Goal: Transaction & Acquisition: Subscribe to service/newsletter

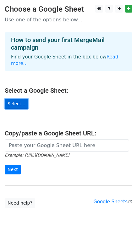
click at [16, 99] on link "Select..." at bounding box center [17, 104] width 24 height 10
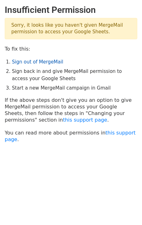
click at [42, 63] on link "Sign out of MergeMail" at bounding box center [37, 62] width 51 height 6
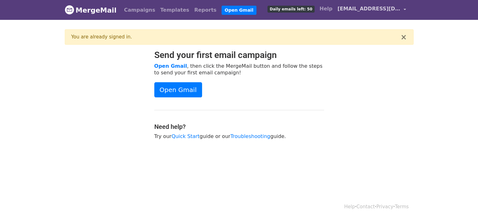
click at [374, 7] on span "[EMAIL_ADDRESS][DOMAIN_NAME]" at bounding box center [369, 9] width 63 height 8
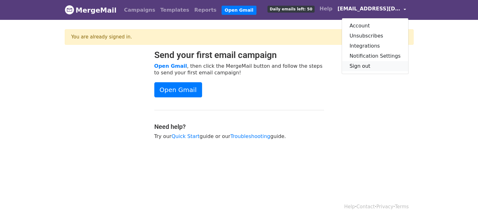
click at [374, 64] on link "Sign out" at bounding box center [375, 66] width 66 height 10
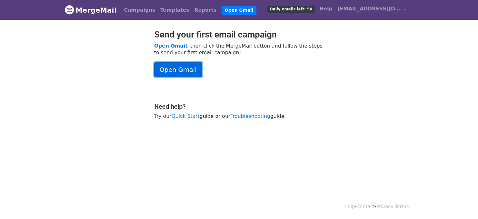
click at [172, 69] on link "Open Gmail" at bounding box center [178, 69] width 48 height 15
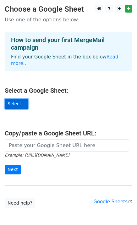
click at [12, 100] on link "Select..." at bounding box center [17, 104] width 24 height 10
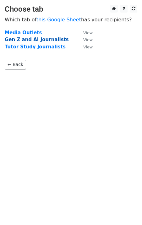
click at [32, 39] on strong "Gen Z and AI Journalists" at bounding box center [37, 40] width 64 height 6
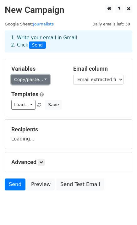
click at [34, 80] on link "Copy/paste..." at bounding box center [30, 80] width 38 height 10
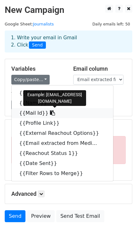
click at [23, 113] on link "{{Mail Id}}" at bounding box center [63, 113] width 102 height 10
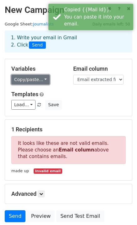
click at [30, 78] on link "Copy/paste..." at bounding box center [30, 80] width 38 height 10
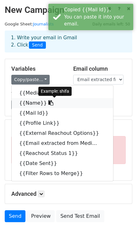
click at [38, 102] on link "{{Name}}" at bounding box center [63, 103] width 102 height 10
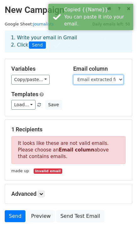
click at [91, 76] on select "Media Outlet Name Mail Id Profile Link External Reachout Options Email extracte…" at bounding box center [98, 80] width 50 height 10
select select "Mail Id"
click at [73, 75] on select "Media Outlet Name Mail Id Profile Link External Reachout Options Email extracte…" at bounding box center [98, 80] width 50 height 10
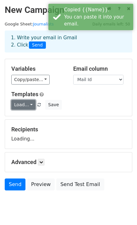
click at [25, 102] on link "Load..." at bounding box center [23, 105] width 24 height 10
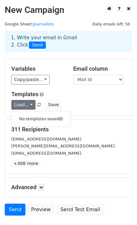
click at [76, 100] on div "Load... No templates saved Save" at bounding box center [69, 105] width 124 height 10
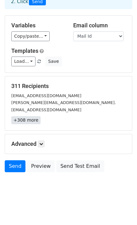
scroll to position [44, 0]
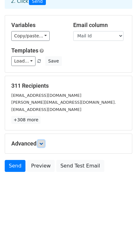
click at [42, 141] on link at bounding box center [41, 143] width 7 height 7
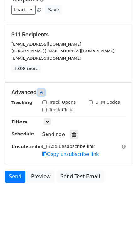
scroll to position [95, 0]
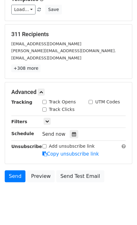
click at [44, 102] on input "Track Opens" at bounding box center [44, 102] width 4 height 4
checkbox input "true"
click at [45, 109] on input "Track Clicks" at bounding box center [44, 110] width 4 height 4
checkbox input "true"
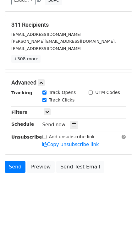
scroll to position [105, 0]
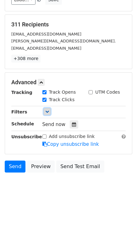
click at [47, 111] on icon at bounding box center [47, 112] width 4 height 4
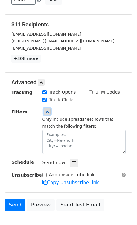
click at [47, 111] on icon at bounding box center [47, 112] width 4 height 4
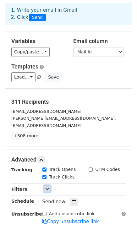
scroll to position [27, 0]
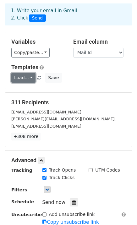
click at [23, 79] on link "Load..." at bounding box center [23, 78] width 24 height 10
click at [43, 90] on h6 "No templates saved" at bounding box center [41, 92] width 59 height 10
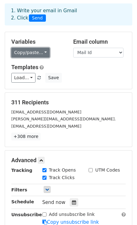
click at [34, 52] on link "Copy/paste..." at bounding box center [30, 53] width 38 height 10
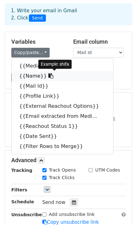
click at [30, 78] on link "{{Name}}" at bounding box center [63, 76] width 102 height 10
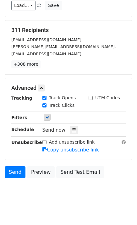
scroll to position [105, 0]
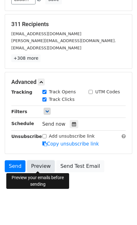
click at [38, 165] on link "Preview" at bounding box center [41, 166] width 28 height 12
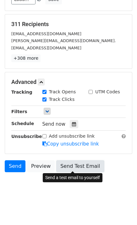
click at [67, 160] on link "Send Test Email" at bounding box center [80, 166] width 48 height 12
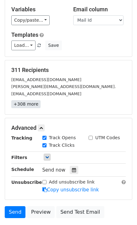
scroll to position [60, 0]
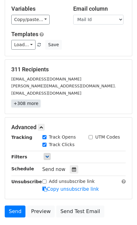
click at [23, 103] on link "+308 more" at bounding box center [25, 104] width 29 height 8
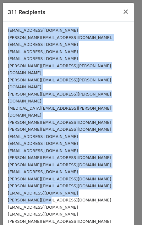
drag, startPoint x: 6, startPoint y: 30, endPoint x: 54, endPoint y: 175, distance: 152.8
click at [54, 197] on div "laura@edsurge.com" at bounding box center [68, 200] width 121 height 7
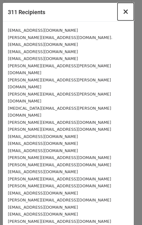
click at [124, 13] on button "×" at bounding box center [126, 12] width 16 height 18
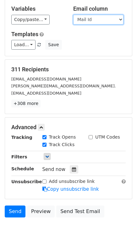
click at [96, 21] on select "Media Outlet Name Mail Id Profile Link External Reachout Options Email extracte…" at bounding box center [98, 20] width 50 height 10
click at [73, 15] on select "Media Outlet Name Mail Id Profile Link External Reachout Options Email extracte…" at bounding box center [98, 20] width 50 height 10
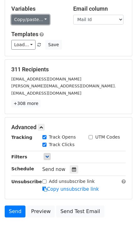
click at [35, 21] on link "Copy/paste..." at bounding box center [30, 20] width 38 height 10
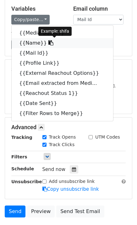
click at [37, 44] on link "{{Name}}" at bounding box center [63, 43] width 102 height 10
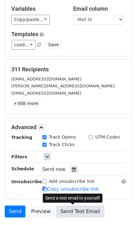
click at [77, 209] on link "Send Test Email" at bounding box center [80, 212] width 48 height 12
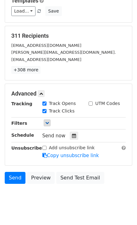
scroll to position [94, 0]
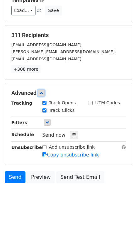
click at [42, 93] on icon at bounding box center [41, 93] width 4 height 4
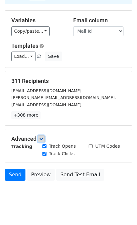
scroll to position [44, 0]
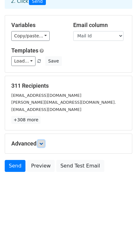
click at [43, 142] on icon at bounding box center [41, 144] width 4 height 4
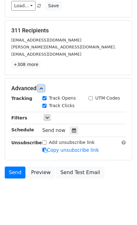
scroll to position [105, 0]
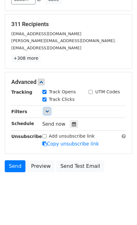
click at [48, 111] on icon at bounding box center [47, 111] width 4 height 4
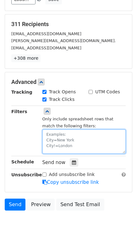
click at [58, 134] on textarea at bounding box center [84, 142] width 84 height 24
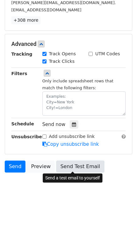
click at [76, 165] on link "Send Test Email" at bounding box center [80, 167] width 48 height 12
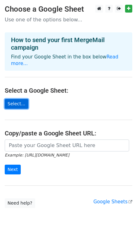
click at [14, 99] on link "Select..." at bounding box center [17, 104] width 24 height 10
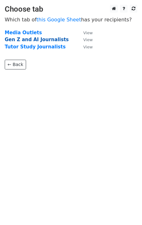
click at [41, 41] on strong "Gen Z and AI Journalists" at bounding box center [37, 40] width 64 height 6
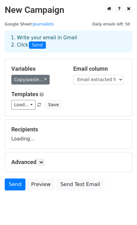
click at [34, 81] on link "Copy/paste..." at bounding box center [30, 80] width 38 height 10
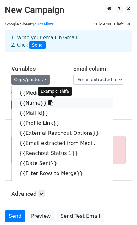
click at [30, 105] on link "{{Name}}" at bounding box center [63, 103] width 102 height 10
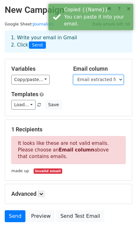
click at [98, 80] on select "Media Outlet Name Mail Id Profile Link External Reachout Options Email extracte…" at bounding box center [98, 80] width 50 height 10
select select "Mail Id"
click at [73, 75] on select "Media Outlet Name Mail Id Profile Link External Reachout Options Email extracte…" at bounding box center [98, 80] width 50 height 10
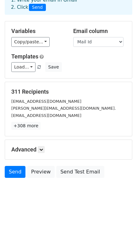
scroll to position [38, 0]
click at [41, 150] on icon at bounding box center [41, 150] width 4 height 4
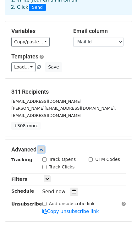
scroll to position [75, 0]
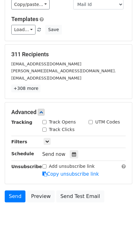
click at [45, 121] on input "Track Opens" at bounding box center [44, 122] width 4 height 4
checkbox input "true"
click at [45, 128] on input "Track Clicks" at bounding box center [44, 130] width 4 height 4
checkbox input "true"
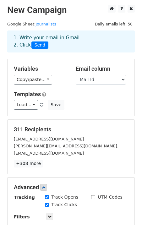
scroll to position [105, 0]
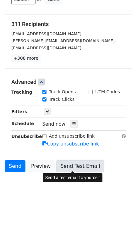
click at [71, 166] on link "Send Test Email" at bounding box center [80, 166] width 48 height 12
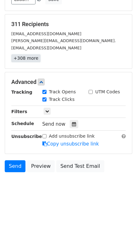
click at [28, 59] on link "+308 more" at bounding box center [25, 58] width 29 height 8
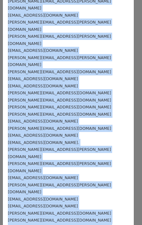
scroll to position [430, 0]
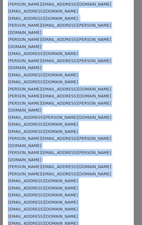
drag, startPoint x: 8, startPoint y: 29, endPoint x: 64, endPoint y: 209, distance: 188.4
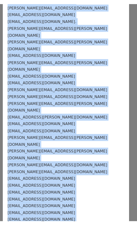
scroll to position [0, 0]
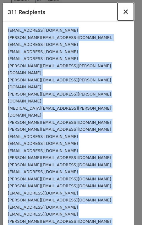
click at [123, 12] on span "×" at bounding box center [126, 11] width 6 height 9
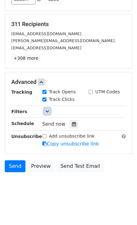
click at [46, 109] on icon at bounding box center [47, 111] width 4 height 4
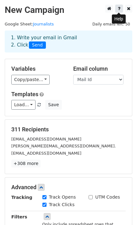
click at [118, 8] on icon at bounding box center [119, 8] width 3 height 4
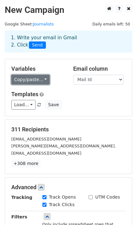
click at [34, 81] on link "Copy/paste..." at bounding box center [30, 80] width 38 height 10
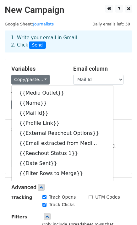
click at [120, 109] on div "Load... No templates saved Save" at bounding box center [69, 105] width 124 height 10
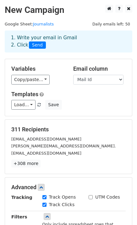
scroll to position [8, 0]
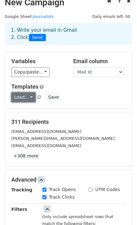
click at [25, 93] on link "Load..." at bounding box center [23, 97] width 24 height 10
click at [69, 123] on h5 "311 Recipients" at bounding box center [68, 122] width 114 height 7
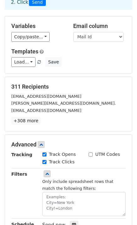
scroll to position [0, 0]
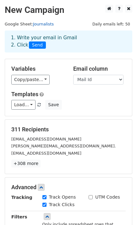
click at [42, 25] on link "Journalists" at bounding box center [43, 24] width 21 height 5
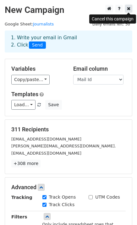
click at [127, 9] on icon at bounding box center [128, 8] width 3 height 4
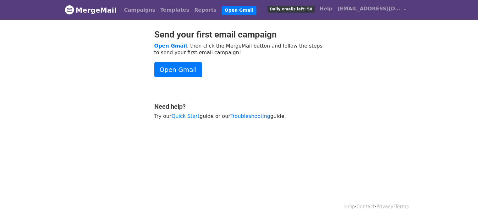
click at [312, 10] on span "Daily emails left: 50" at bounding box center [291, 9] width 47 height 7
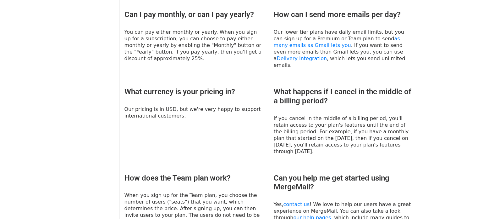
scroll to position [438, 0]
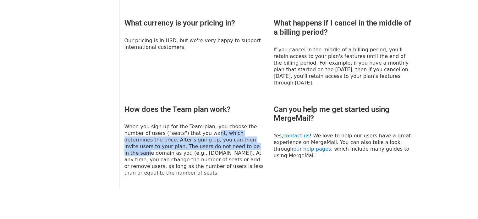
drag, startPoint x: 189, startPoint y: 110, endPoint x: 202, endPoint y: 128, distance: 22.0
click at [202, 128] on p "When you sign up for the Team plan, you choose the number of users ("seats") th…" at bounding box center [195, 149] width 140 height 53
drag, startPoint x: 202, startPoint y: 128, endPoint x: 185, endPoint y: 122, distance: 18.3
click at [185, 123] on p "When you sign up for the Team plan, you choose the number of users ("seats") th…" at bounding box center [195, 149] width 140 height 53
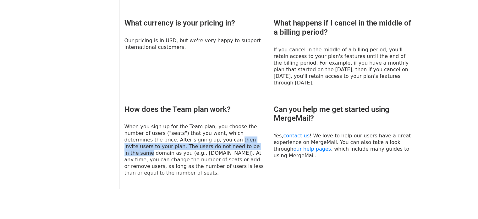
click at [185, 123] on p "When you sign up for the Team plan, you choose the number of users ("seats") th…" at bounding box center [195, 149] width 140 height 53
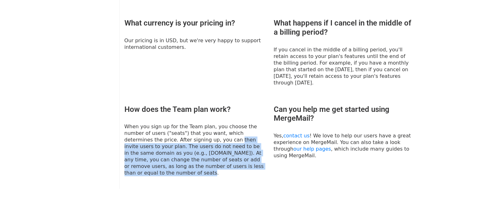
drag, startPoint x: 185, startPoint y: 122, endPoint x: 210, endPoint y: 144, distance: 34.1
click at [210, 144] on p "When you sign up for the Team plan, you choose the number of users ("seats") th…" at bounding box center [195, 149] width 140 height 53
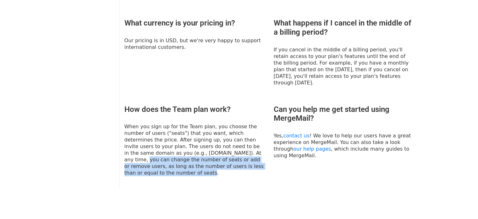
drag, startPoint x: 210, startPoint y: 144, endPoint x: 195, endPoint y: 132, distance: 19.9
click at [195, 132] on p "When you sign up for the Team plan, you choose the number of users ("seats") th…" at bounding box center [195, 149] width 140 height 53
drag, startPoint x: 195, startPoint y: 132, endPoint x: 225, endPoint y: 150, distance: 34.6
click at [225, 150] on div "What payment methods are accepted? We accept all major credit and debit cards i…" at bounding box center [269, 32] width 299 height 326
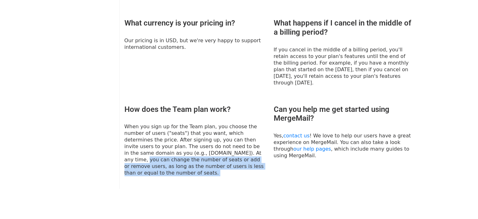
click at [225, 150] on div "What payment methods are accepted? We accept all major credit and debit cards i…" at bounding box center [269, 32] width 299 height 326
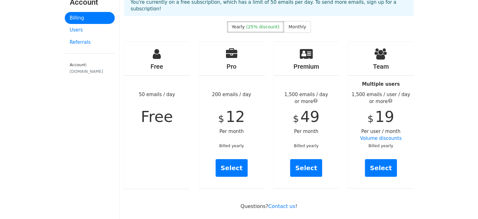
scroll to position [35, 0]
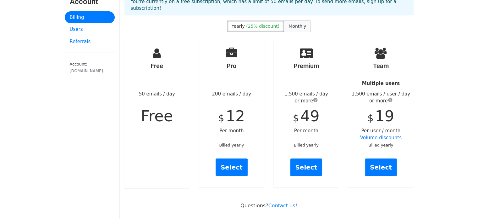
click at [300, 24] on span "Monthly" at bounding box center [298, 26] width 18 height 5
click at [277, 24] on span "(25% discount)" at bounding box center [262, 26] width 33 height 5
click at [340, 28] on div "Yearly (25% discount) Monthly" at bounding box center [269, 30] width 299 height 20
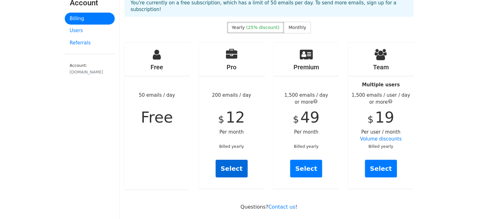
scroll to position [34, 0]
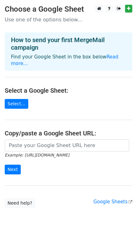
click at [45, 87] on h4 "Select a Google Sheet:" at bounding box center [69, 91] width 128 height 8
click at [18, 99] on link "Select..." at bounding box center [17, 104] width 24 height 10
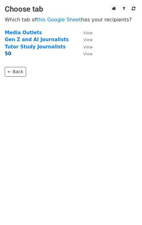
click at [8, 55] on strong "50" at bounding box center [8, 54] width 7 height 6
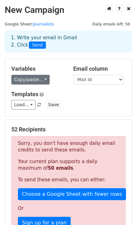
click at [38, 79] on link "Copy/paste..." at bounding box center [30, 80] width 38 height 10
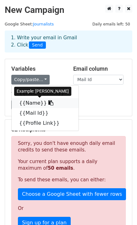
click at [33, 107] on link "{{Name}}" at bounding box center [45, 103] width 67 height 10
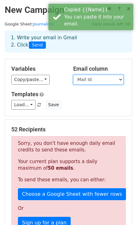
click at [93, 77] on select "Media Outlet Name Mail Id Profile Link" at bounding box center [98, 80] width 50 height 10
click at [73, 75] on select "Media Outlet Name Mail Id Profile Link" at bounding box center [98, 80] width 50 height 10
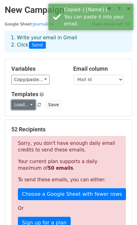
click at [25, 106] on link "Load..." at bounding box center [23, 105] width 24 height 10
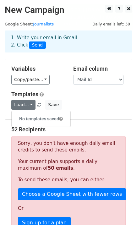
click at [88, 105] on div "Load... No templates saved Save" at bounding box center [69, 105] width 124 height 10
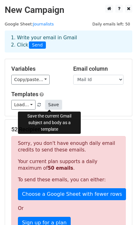
click at [48, 102] on button "Save" at bounding box center [53, 105] width 16 height 10
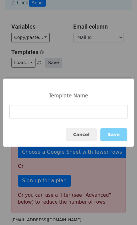
scroll to position [43, 0]
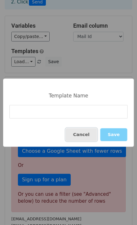
click at [89, 131] on button "Cancel" at bounding box center [81, 134] width 31 height 13
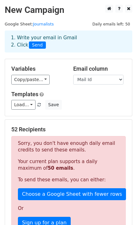
scroll to position [0, 0]
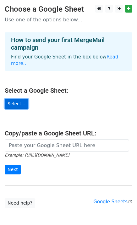
click at [16, 99] on link "Select..." at bounding box center [17, 104] width 24 height 10
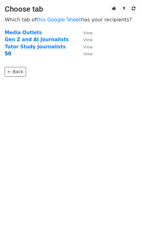
click at [7, 55] on strong "50" at bounding box center [8, 54] width 7 height 6
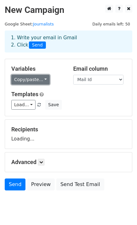
click at [33, 79] on link "Copy/paste..." at bounding box center [30, 80] width 38 height 10
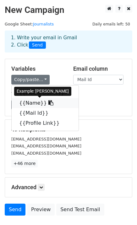
click at [29, 103] on link "{{Name}}" at bounding box center [45, 103] width 67 height 10
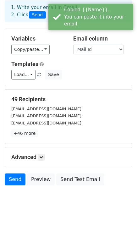
scroll to position [31, 0]
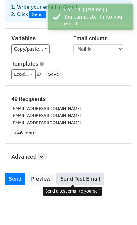
click at [66, 175] on link "Send Test Email" at bounding box center [80, 179] width 48 height 12
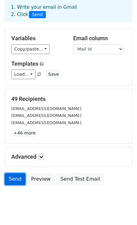
click at [18, 179] on link "Send" at bounding box center [15, 179] width 21 height 12
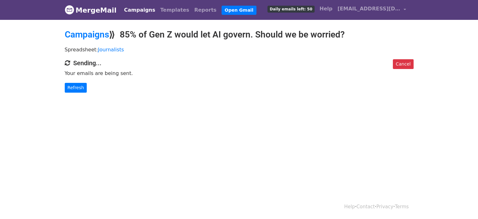
drag, startPoint x: 125, startPoint y: 35, endPoint x: 354, endPoint y: 36, distance: 228.7
click at [354, 36] on h2 "Campaigns ⟫ 85% of Gen Z would let AI govern. Should we be worried?" at bounding box center [239, 34] width 349 height 11
copy h2 "85% of Gen Z would let AI govern. Should we be worried?"
click at [74, 87] on link "Refresh" at bounding box center [76, 88] width 22 height 10
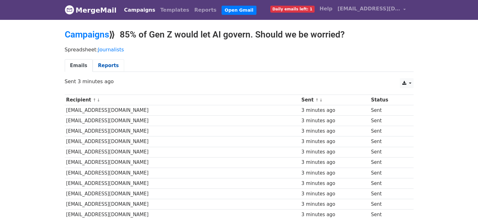
click at [113, 68] on link "Reports" at bounding box center [108, 65] width 31 height 13
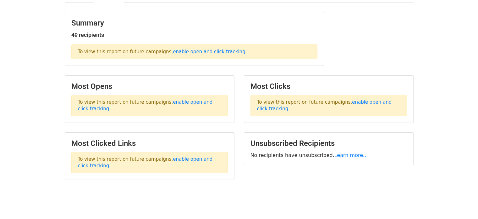
scroll to position [70, 0]
click at [355, 100] on link "enable open and click tracking" at bounding box center [324, 104] width 135 height 12
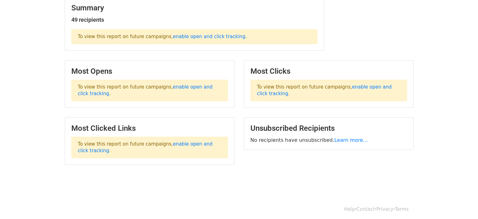
scroll to position [84, 0]
click at [203, 37] on link "enable open and click tracking" at bounding box center [209, 37] width 72 height 6
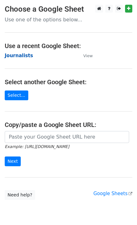
click at [24, 55] on strong "Journalists" at bounding box center [19, 56] width 28 height 6
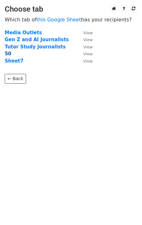
click at [8, 55] on strong "50" at bounding box center [8, 54] width 7 height 6
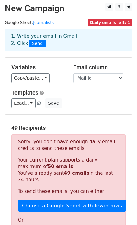
scroll to position [180, 0]
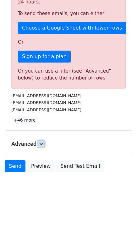
click at [40, 141] on link at bounding box center [41, 144] width 7 height 7
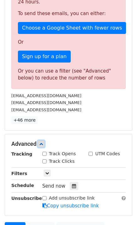
scroll to position [229, 0]
